Goal: Task Accomplishment & Management: Use online tool/utility

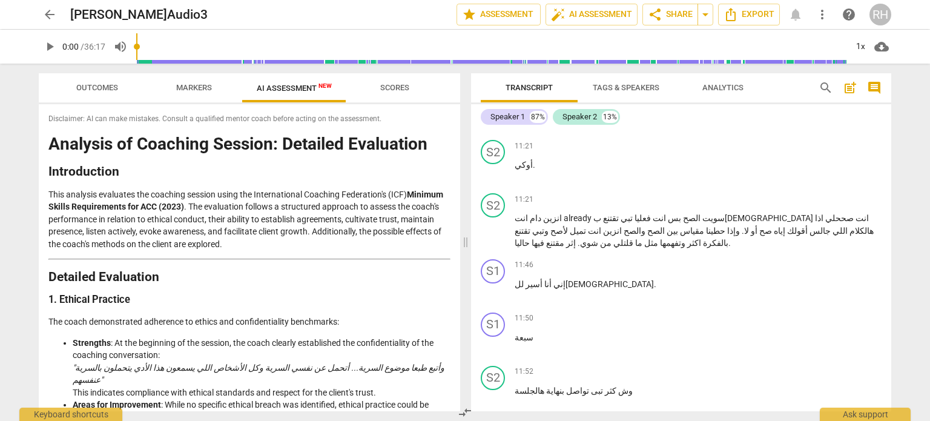
scroll to position [1809, 0]
drag, startPoint x: 515, startPoint y: 165, endPoint x: 616, endPoint y: 163, distance: 101.7
click at [616, 384] on p "وش كثر تبى تواصل بنهاية هالجلسة" at bounding box center [698, 390] width 367 height 13
click at [525, 366] on span "11:52" at bounding box center [524, 371] width 19 height 10
drag, startPoint x: 513, startPoint y: 145, endPoint x: 607, endPoint y: 167, distance: 96.9
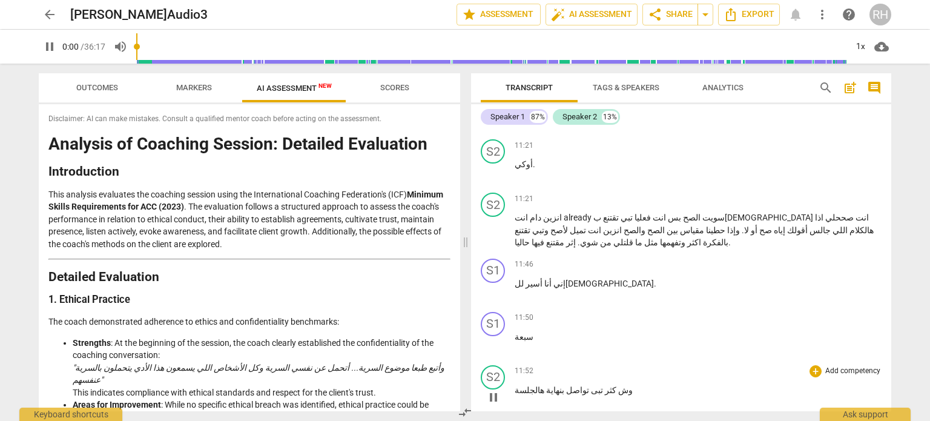
click at [607, 360] on div "S2 play_arrow pause 11:52 + Add competency keyboard_arrow_right وش كثر تبى تواص…" at bounding box center [681, 386] width 420 height 53
click at [547, 418] on div "11:55 + Add competency keyboard_arrow_right" at bounding box center [698, 424] width 367 height 12
drag, startPoint x: 510, startPoint y: 199, endPoint x: 538, endPoint y: 198, distance: 27.9
drag, startPoint x: 538, startPoint y: 198, endPoint x: 507, endPoint y: 198, distance: 31.5
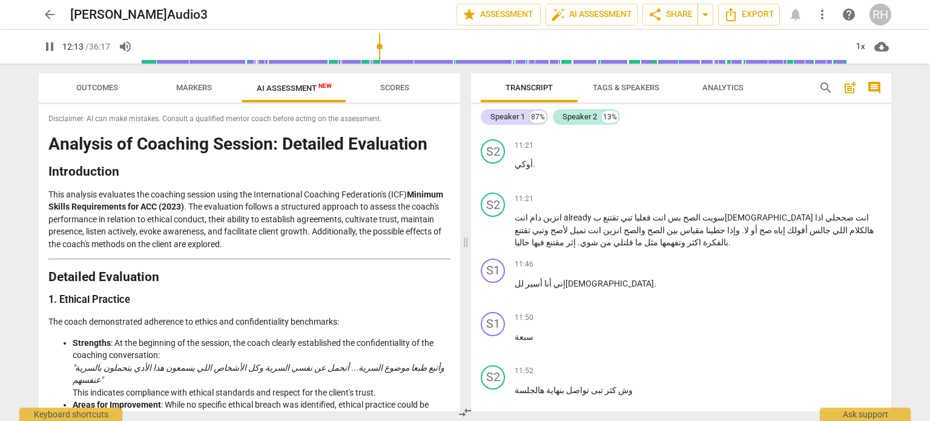
drag, startPoint x: 527, startPoint y: 147, endPoint x: 510, endPoint y: 144, distance: 16.6
click at [510, 360] on div "S2 play_arrow pause 11:52 + Add competency keyboard_arrow_right وش كثر تبى تواص…" at bounding box center [681, 386] width 420 height 53
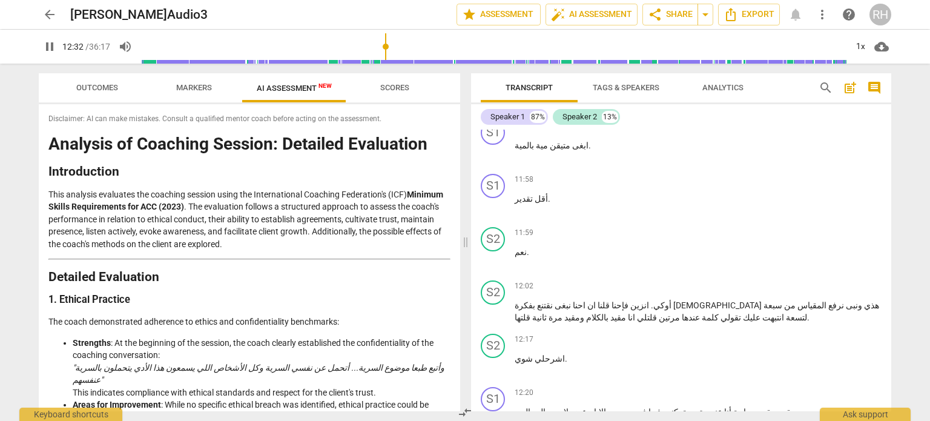
click at [52, 48] on span "pause" at bounding box center [49, 46] width 15 height 15
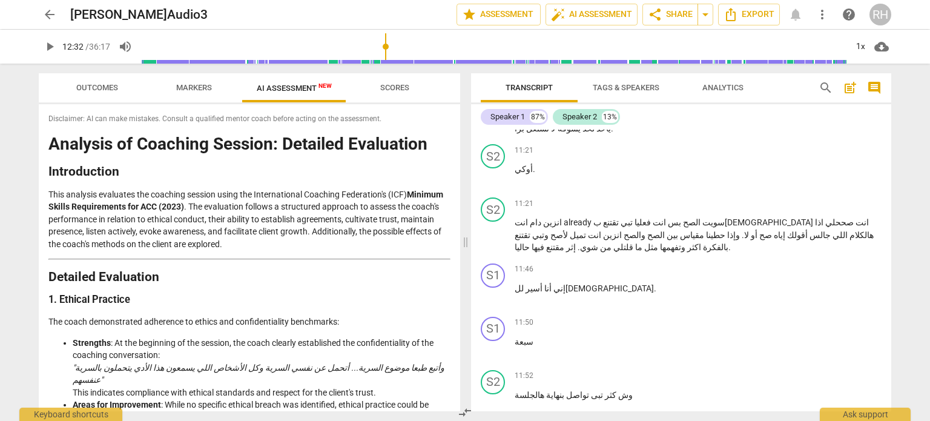
scroll to position [1744, 0]
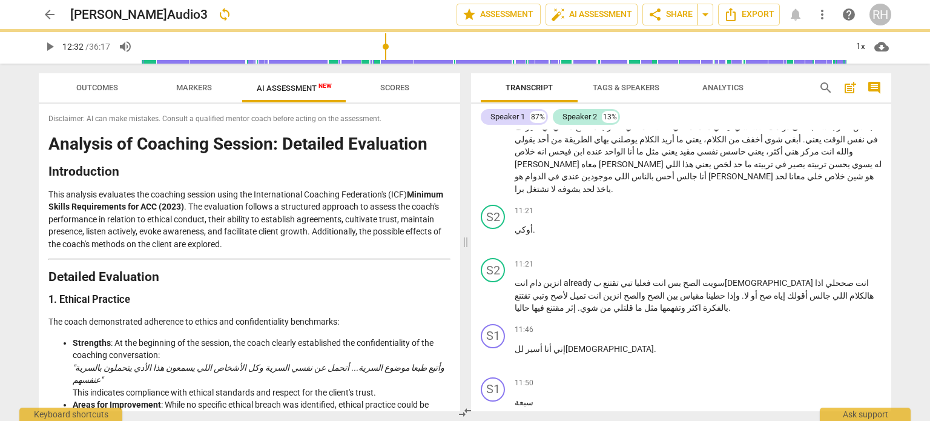
drag, startPoint x: 513, startPoint y: 231, endPoint x: 622, endPoint y: 229, distance: 109.0
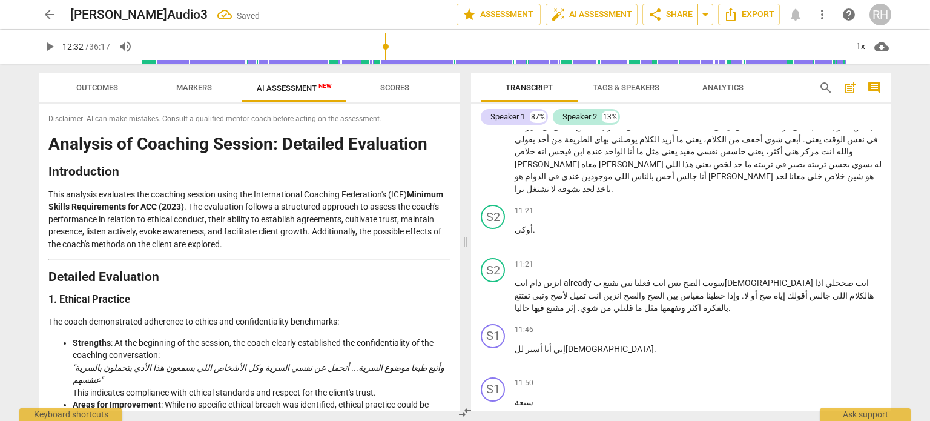
drag, startPoint x: 618, startPoint y: 229, endPoint x: 498, endPoint y: 229, distance: 120.5
copy p "وش كثر تبى تواصل بنهاية هالجلسة"
click at [550, 217] on div "+" at bounding box center [547, 216] width 12 height 12
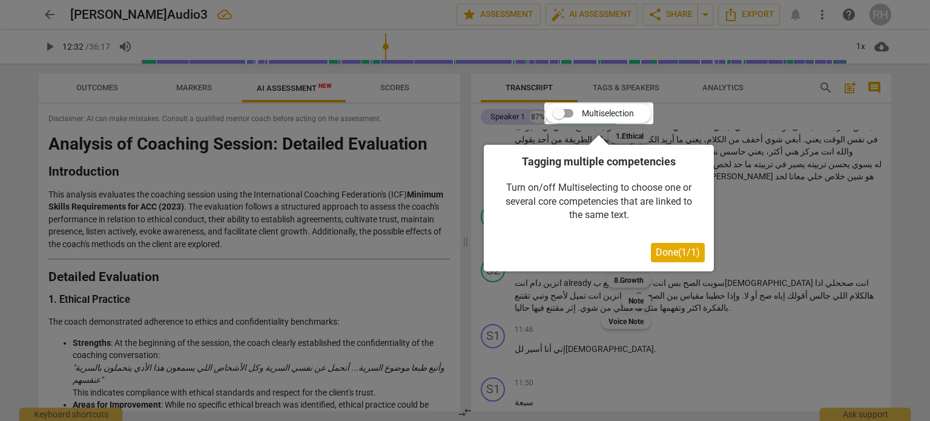
drag, startPoint x: 671, startPoint y: 260, endPoint x: 656, endPoint y: 258, distance: 14.7
click at [671, 260] on button "Done ( 1 / 1 )" at bounding box center [678, 252] width 54 height 19
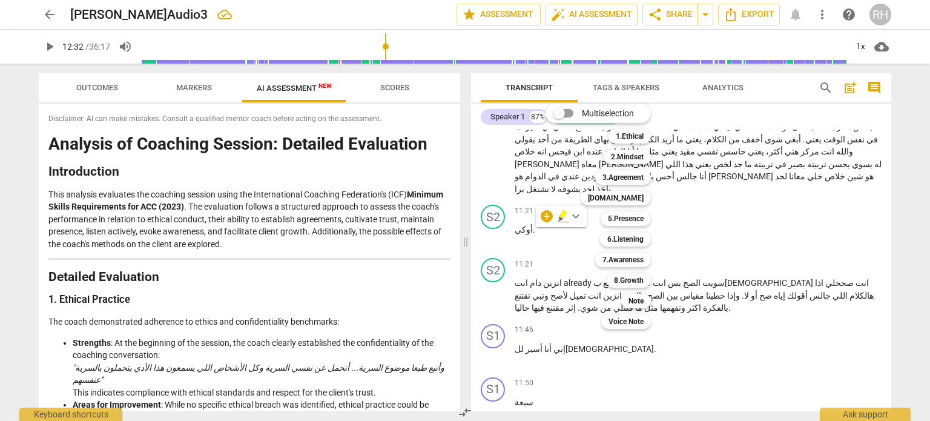
click at [547, 219] on div "Multiselection m 1.Ethical 1 2.Mindset 2 3.Agreement 3 [DOMAIN_NAME] 4 5.Presen…" at bounding box center [607, 215] width 133 height 231
click at [547, 217] on div "Multiselection m 1.Ethical 1 2.Mindset 2 3.Agreement 3 [DOMAIN_NAME] 4 5.Presen…" at bounding box center [607, 215] width 133 height 231
type input "753"
click at [808, 210] on div at bounding box center [465, 210] width 930 height 421
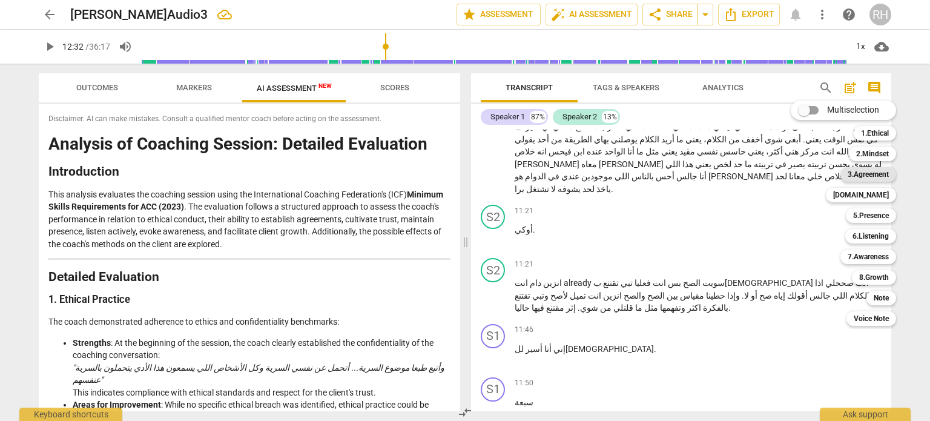
click at [867, 174] on b "3.Agreement" at bounding box center [868, 174] width 41 height 15
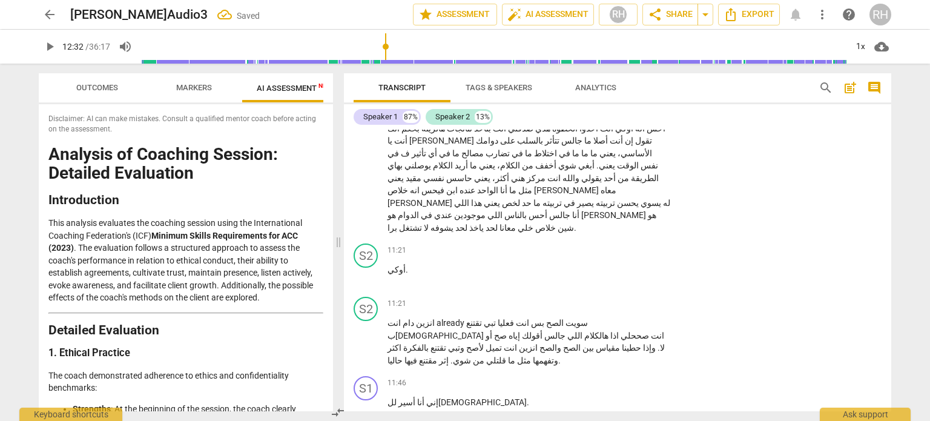
scroll to position [1931, 0]
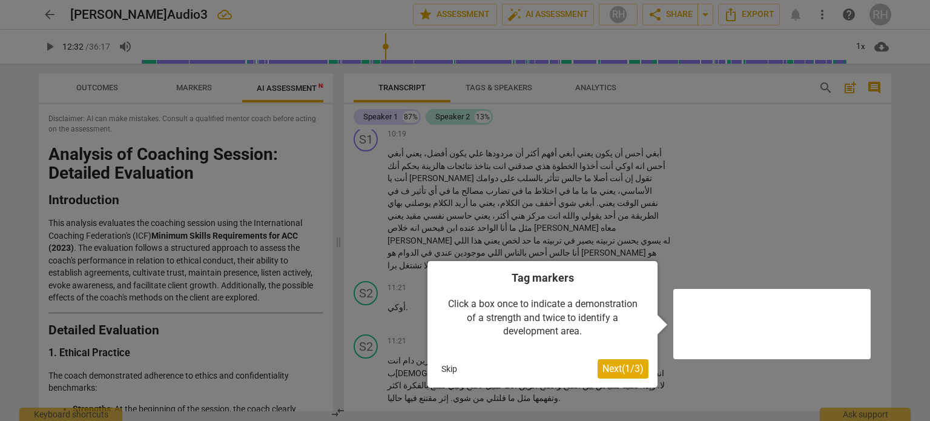
click at [684, 300] on div at bounding box center [771, 324] width 197 height 70
click at [685, 318] on div at bounding box center [771, 324] width 197 height 70
click at [624, 368] on span "Next ( 1 / 3 )" at bounding box center [622, 369] width 41 height 12
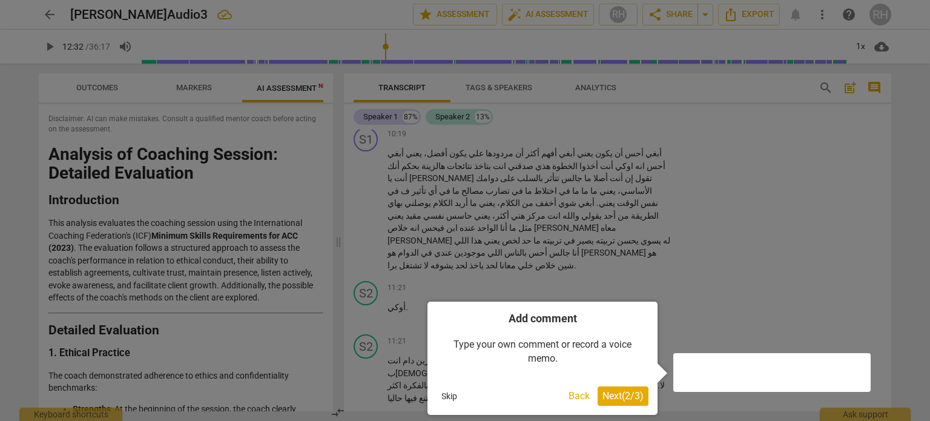
click at [622, 392] on span "Next ( 2 / 3 )" at bounding box center [622, 396] width 41 height 12
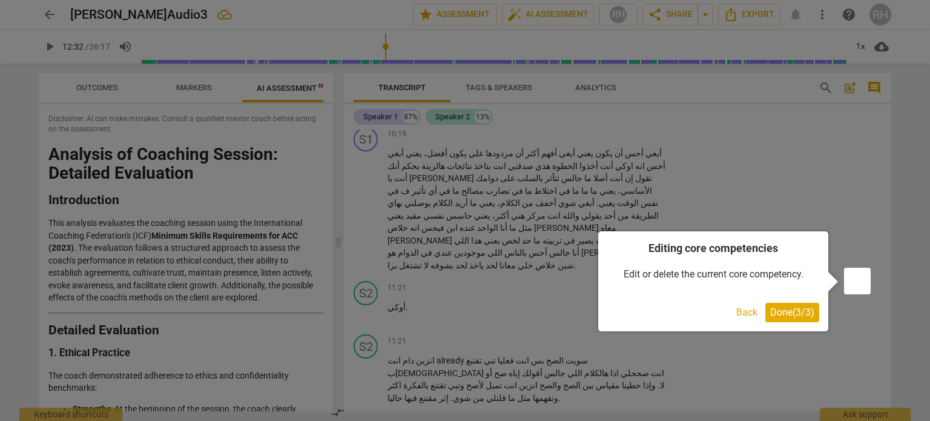
click at [785, 309] on span "Done ( 3 / 3 )" at bounding box center [792, 312] width 44 height 12
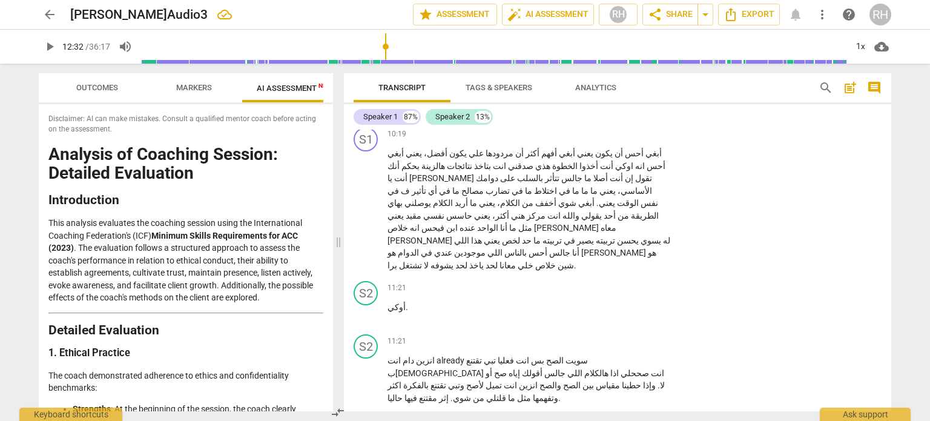
checkbox input "true"
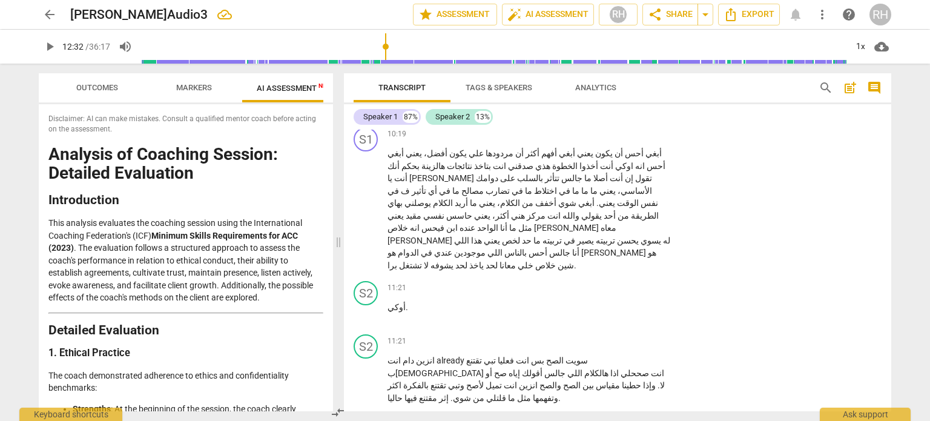
checkbox input "false"
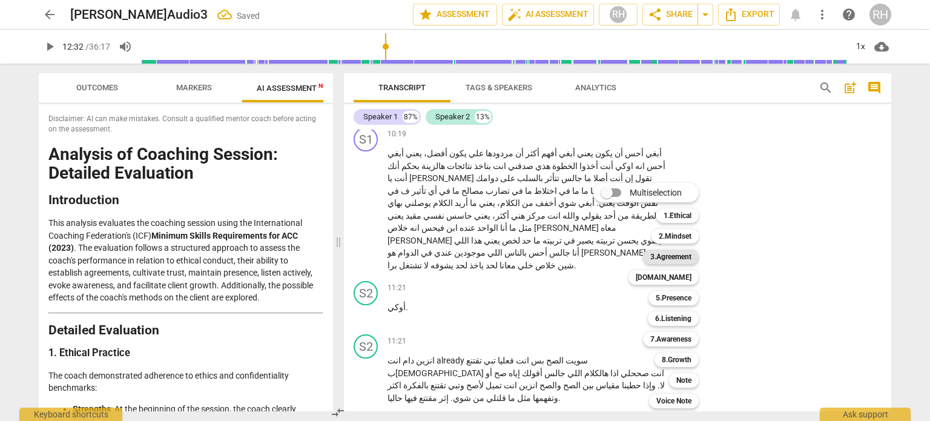
click at [679, 254] on b "3.Agreement" at bounding box center [670, 256] width 41 height 15
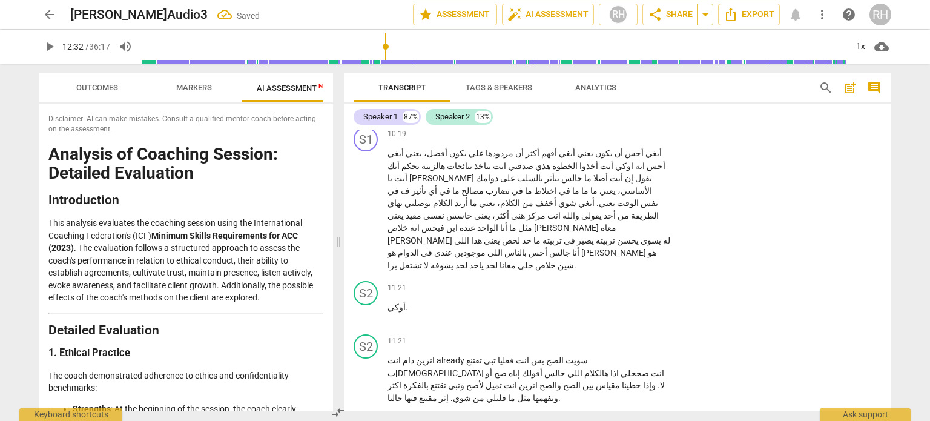
scroll to position [2087, 0]
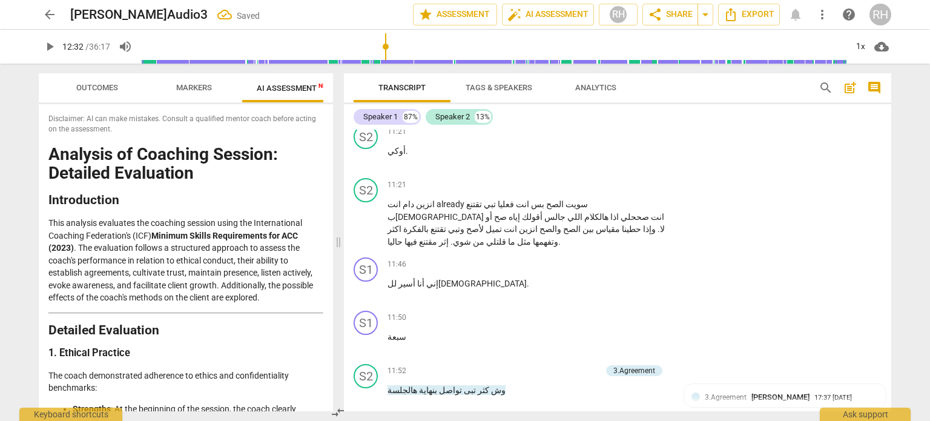
checkbox input "true"
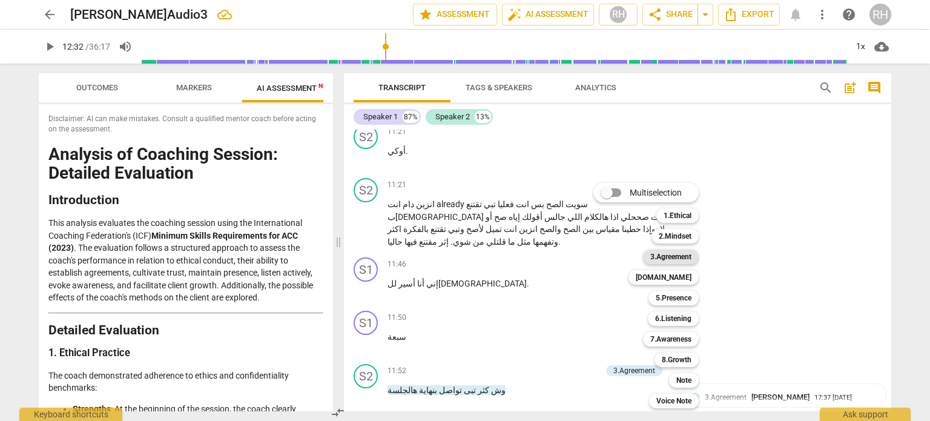
click at [661, 251] on b "3.Agreement" at bounding box center [670, 256] width 41 height 15
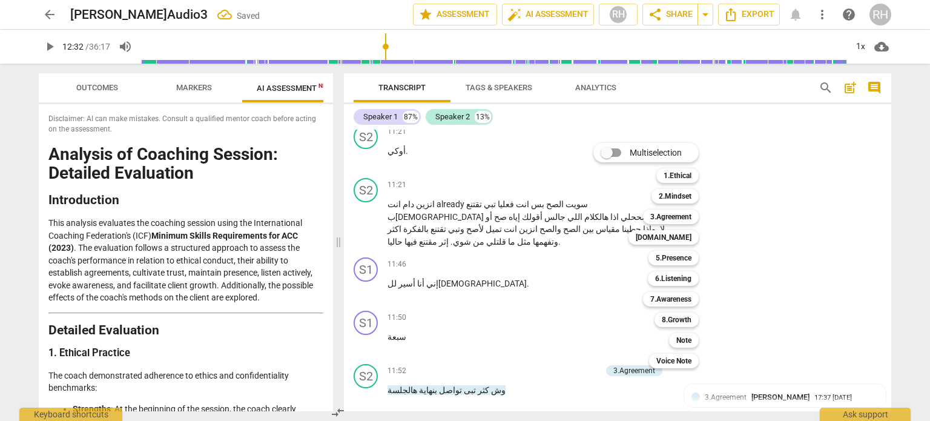
scroll to position [2247, 0]
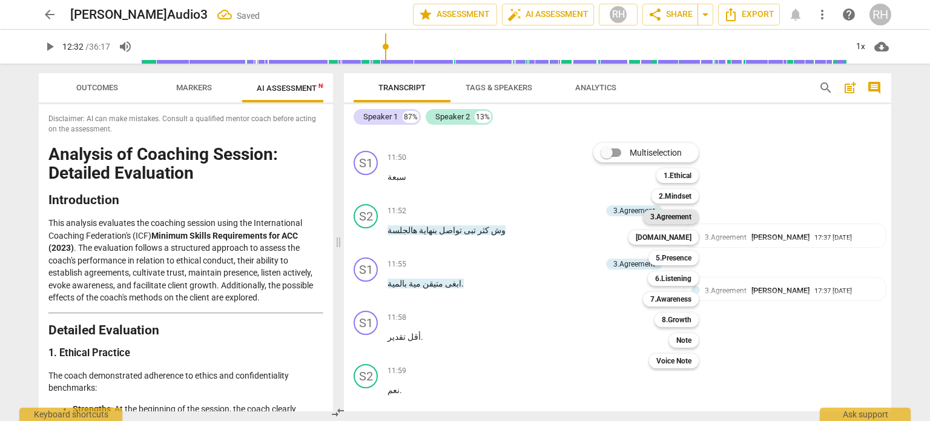
click at [671, 217] on b "3.Agreement" at bounding box center [670, 216] width 41 height 15
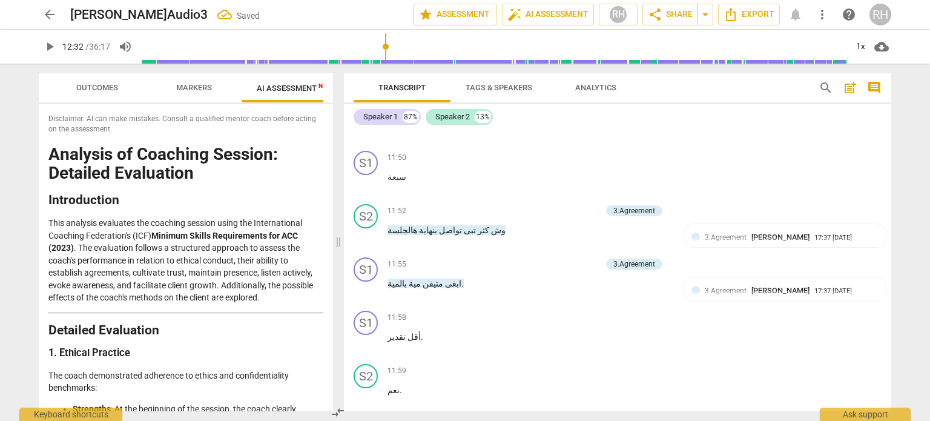
checkbox input "true"
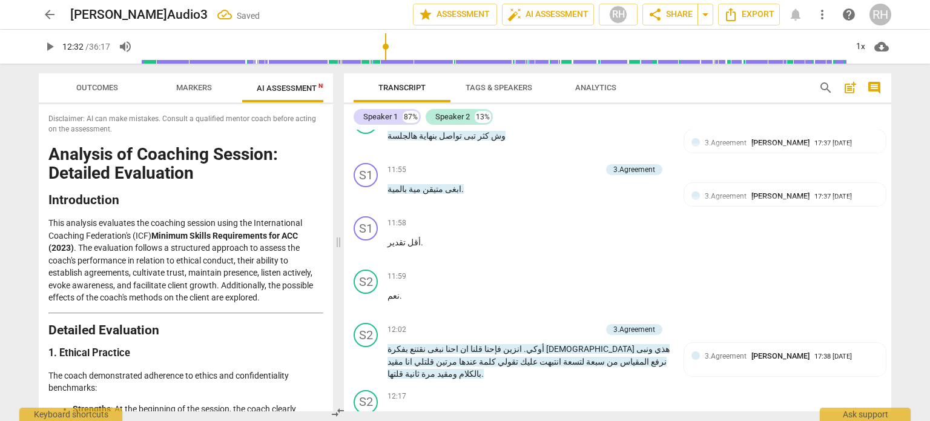
scroll to position [2368, 0]
